Goal: Task Accomplishment & Management: Manage account settings

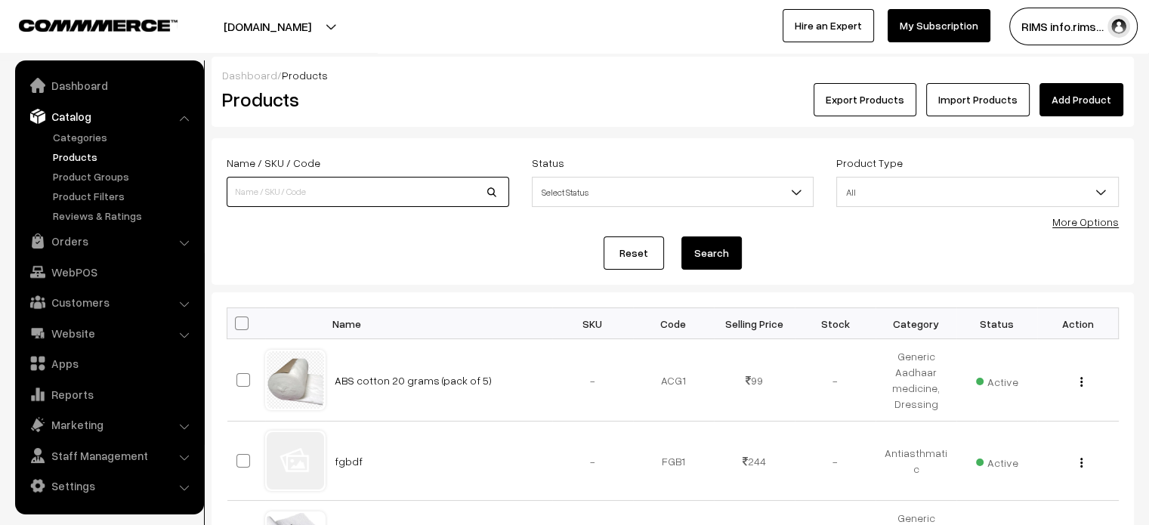
click at [432, 194] on input at bounding box center [368, 192] width 283 height 30
type input "folicacid"
click at [681, 236] on button "Search" at bounding box center [711, 252] width 60 height 33
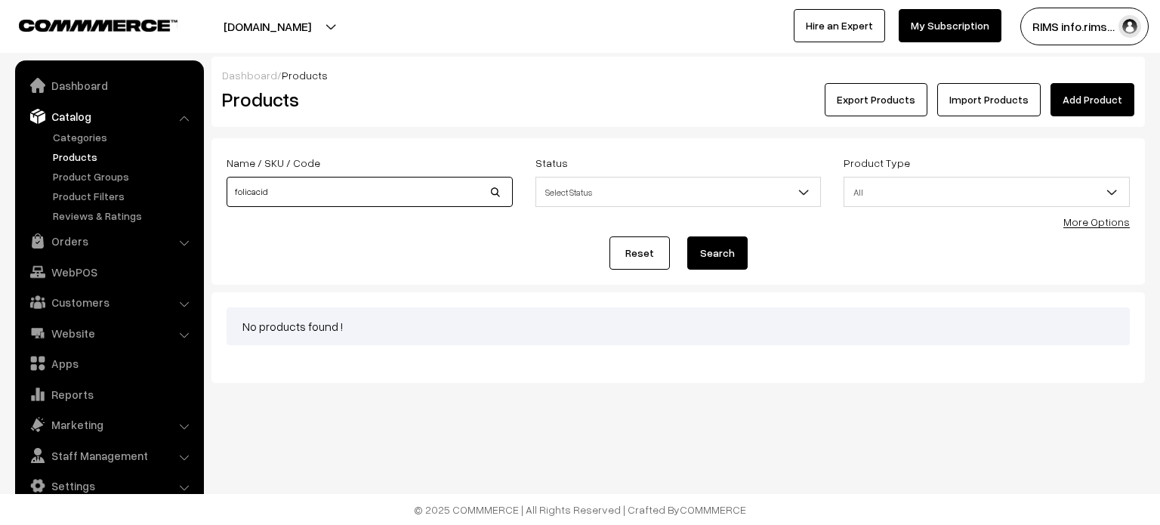
click at [248, 190] on input "folicacid" at bounding box center [370, 192] width 286 height 30
click at [252, 191] on input "folicacid" at bounding box center [370, 192] width 286 height 30
type input "[MEDICAL_DATA]"
click at [687, 236] on button "Search" at bounding box center [717, 252] width 60 height 33
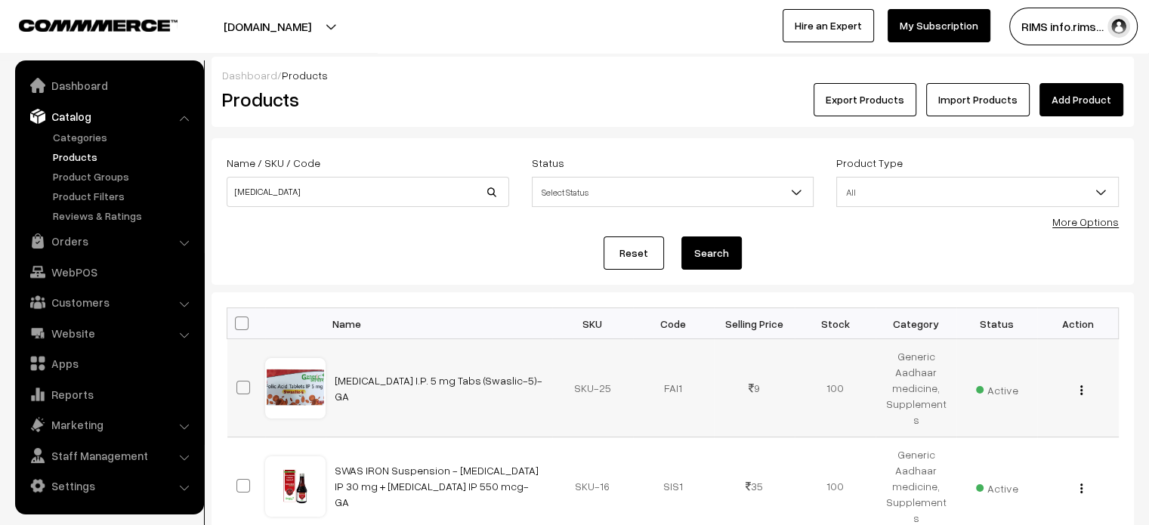
click at [1084, 381] on div "View Edit Delete" at bounding box center [1077, 388] width 63 height 16
click at [1082, 385] on img "button" at bounding box center [1081, 390] width 2 height 10
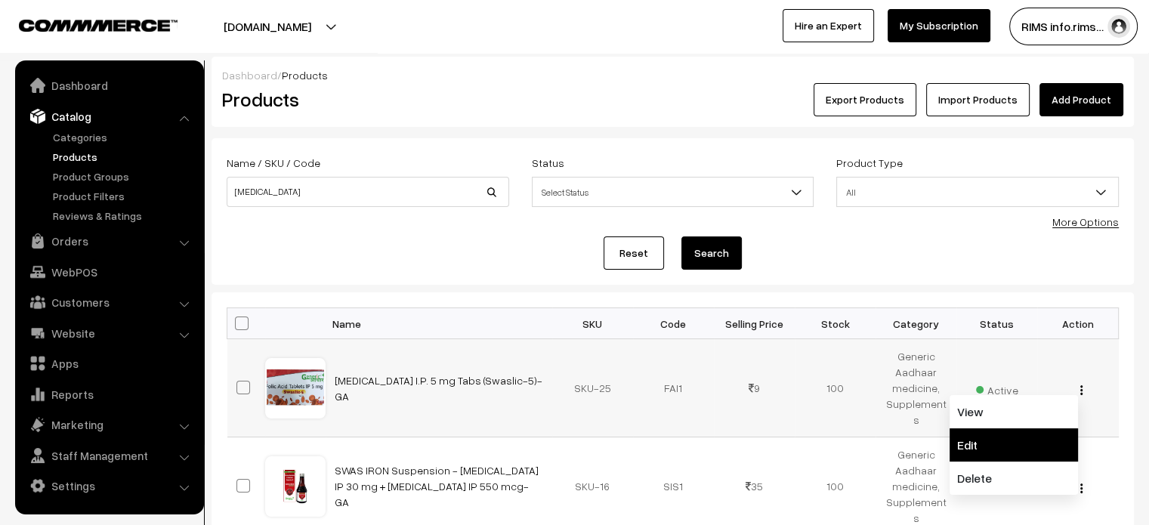
click at [1017, 436] on link "Edit" at bounding box center [1014, 444] width 128 height 33
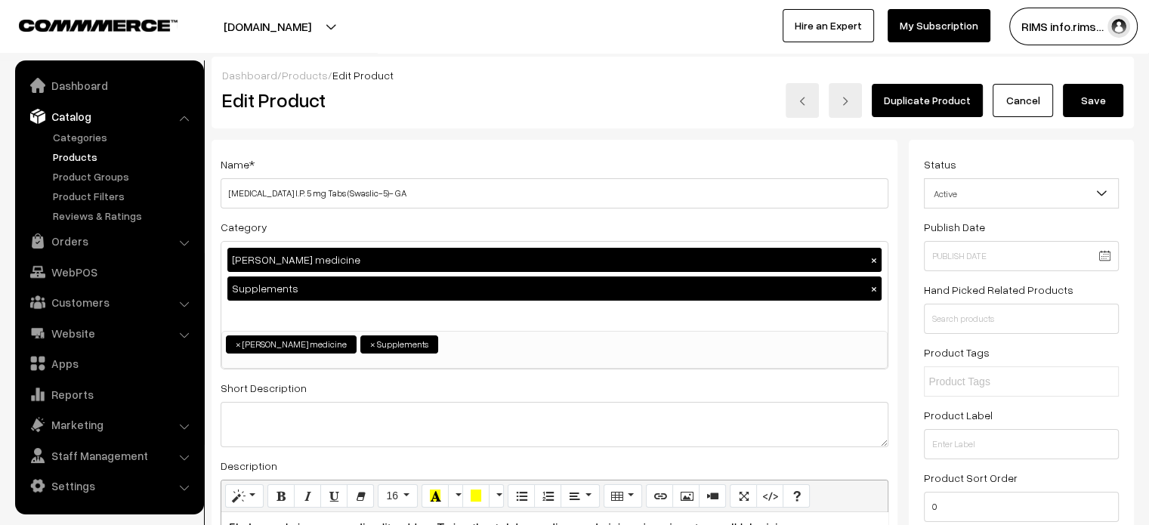
click at [370, 343] on span "×" at bounding box center [372, 345] width 5 height 14
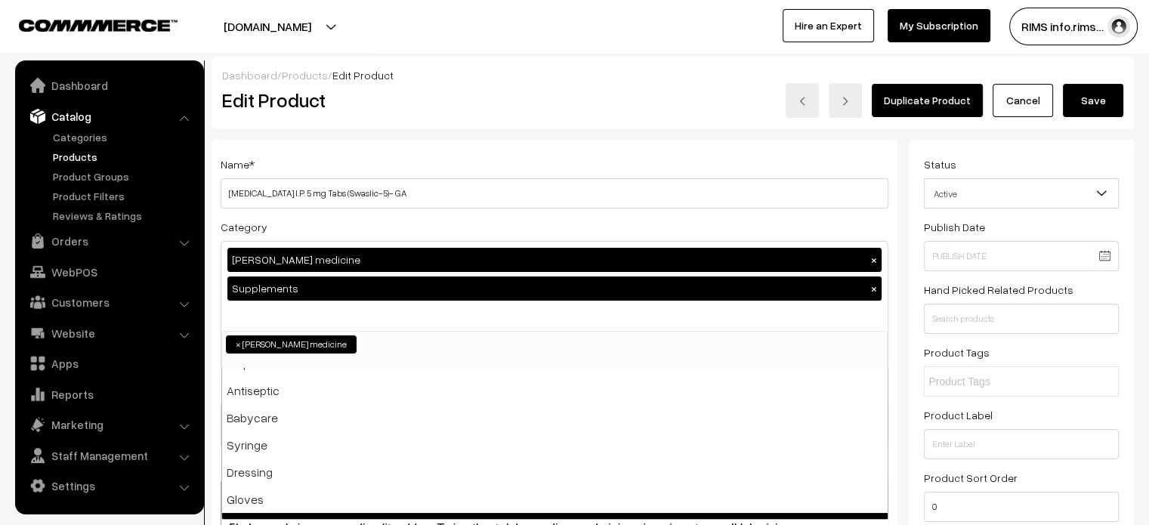
scroll to position [296, 0]
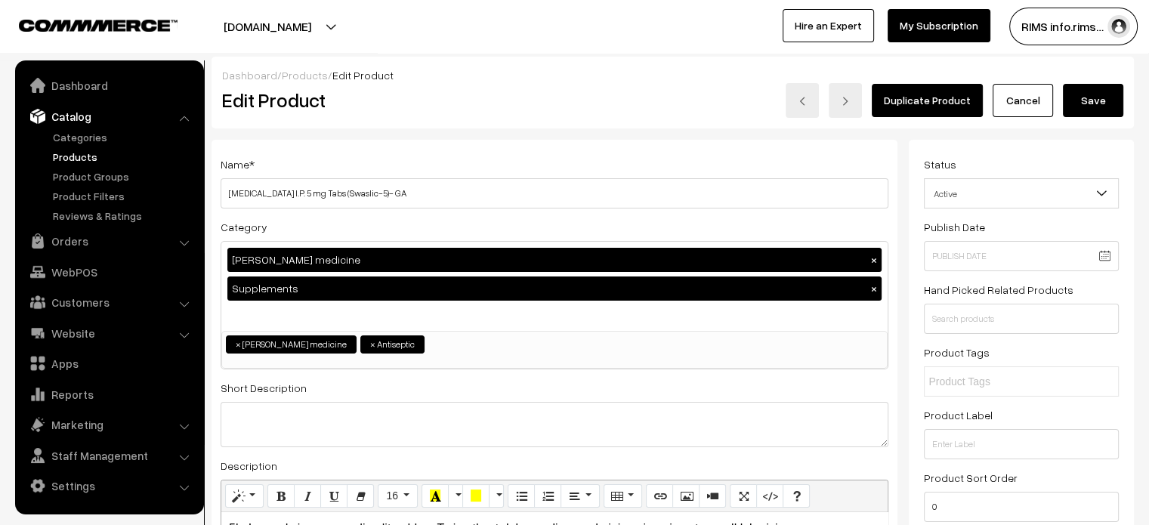
click at [1095, 100] on button "Save" at bounding box center [1093, 100] width 60 height 33
